Goal: Task Accomplishment & Management: Manage account settings

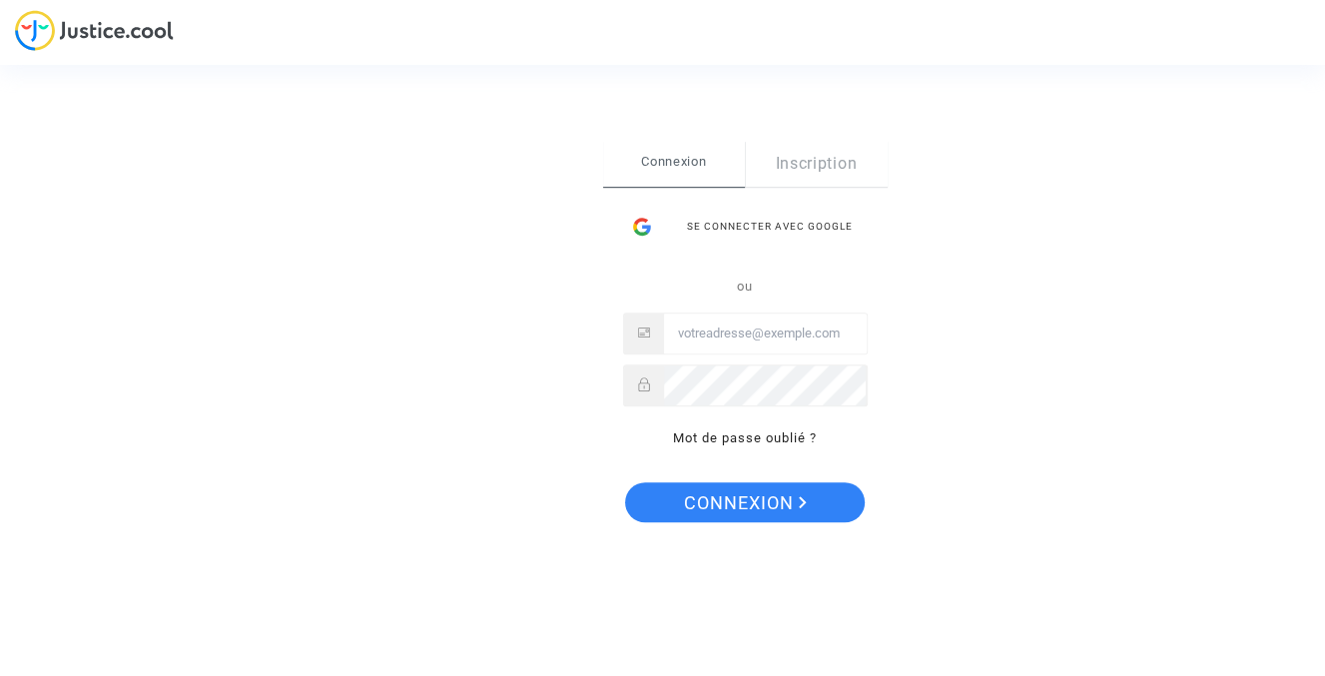
type input "[PERSON_NAME][EMAIL_ADDRESS][DOMAIN_NAME]"
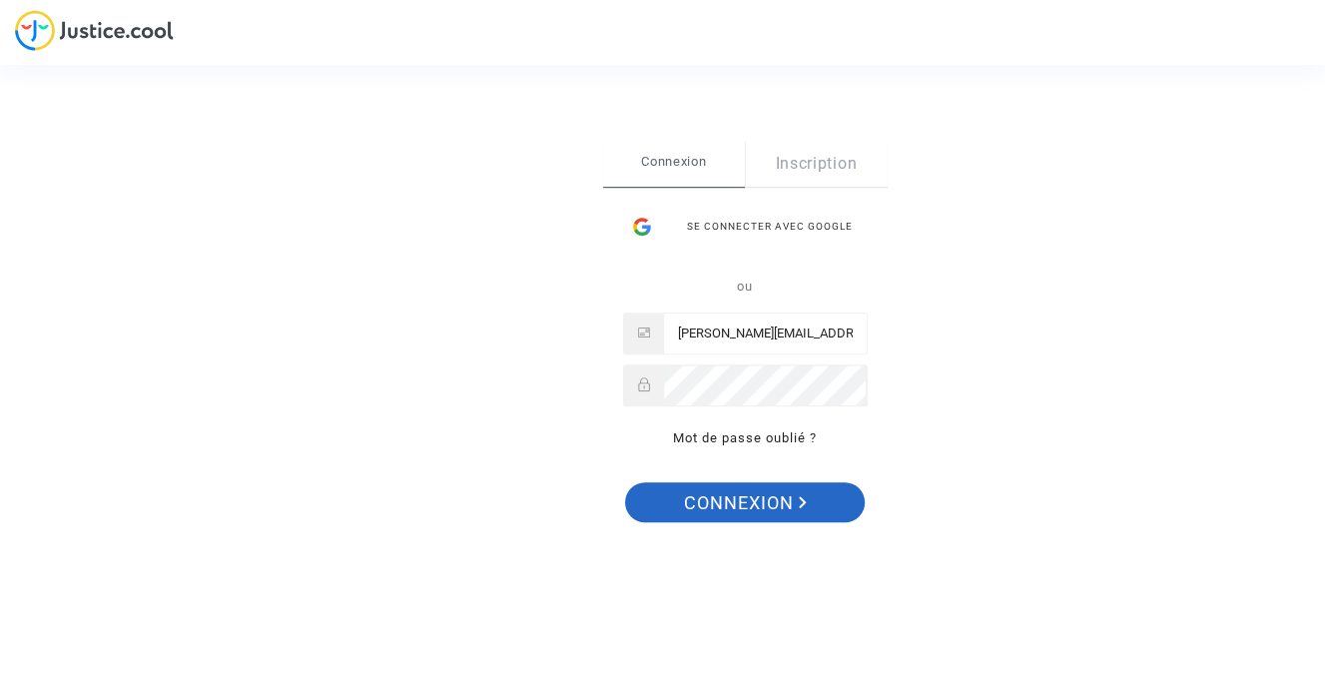
click at [724, 503] on span "Connexion" at bounding box center [745, 503] width 123 height 42
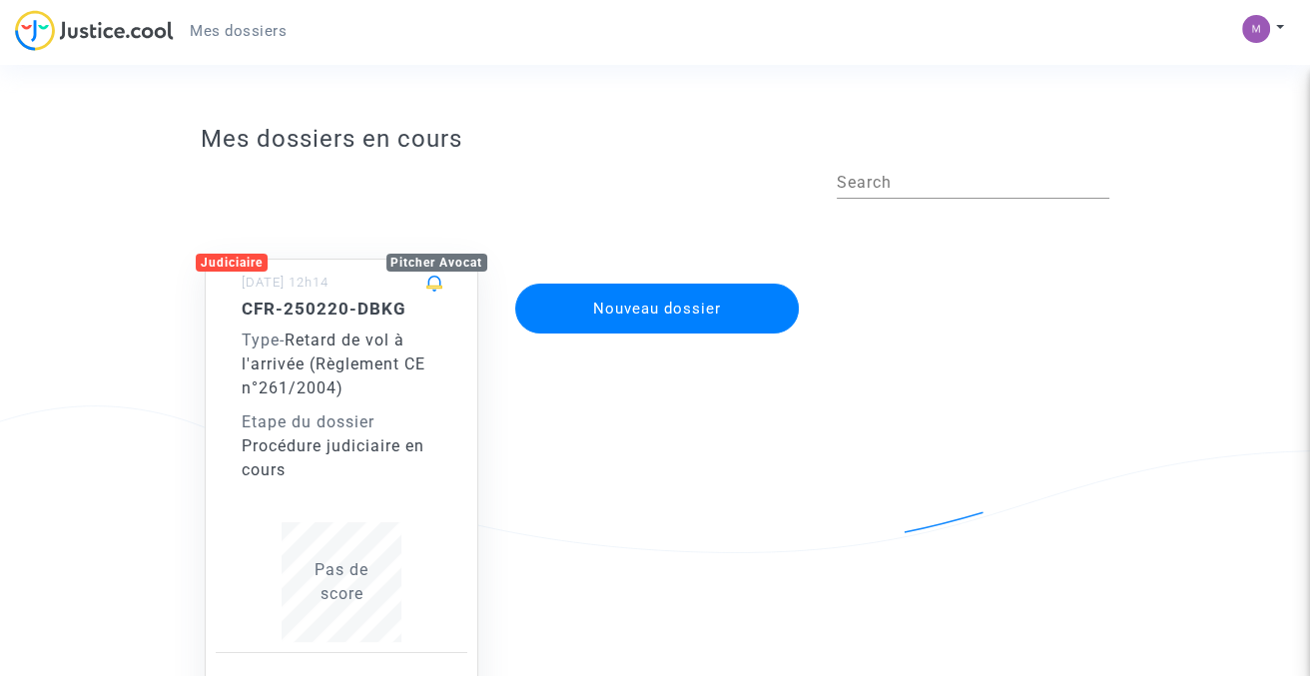
click at [409, 464] on div "Procédure judiciaire en cours" at bounding box center [342, 458] width 202 height 48
